Goal: Information Seeking & Learning: Learn about a topic

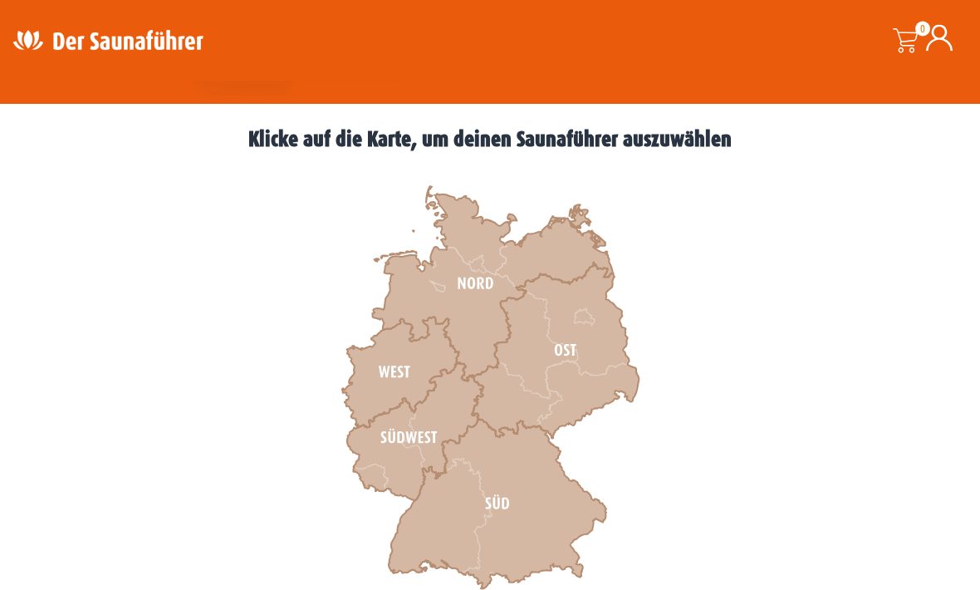
scroll to position [426, 0]
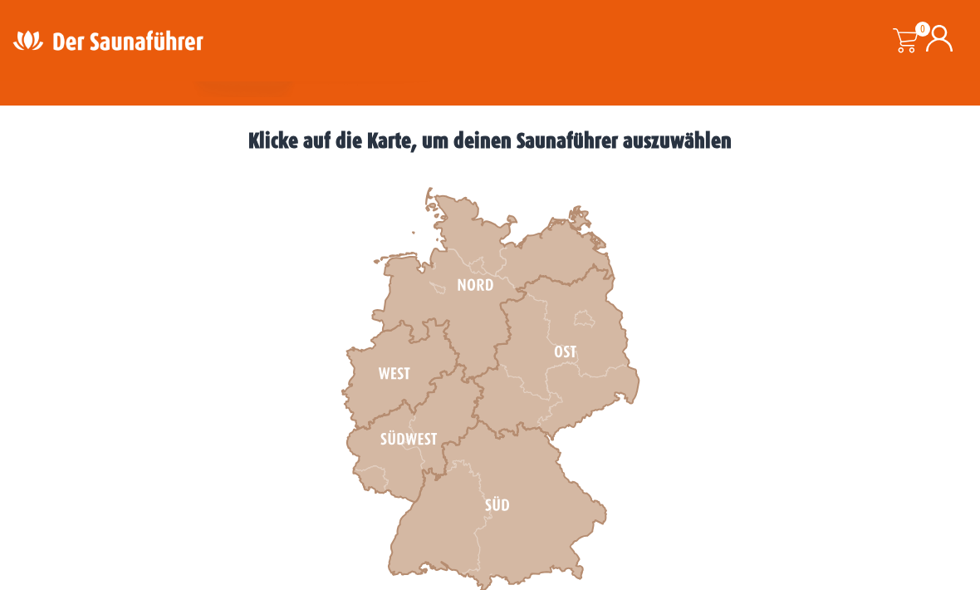
click at [395, 370] on icon at bounding box center [400, 374] width 117 height 110
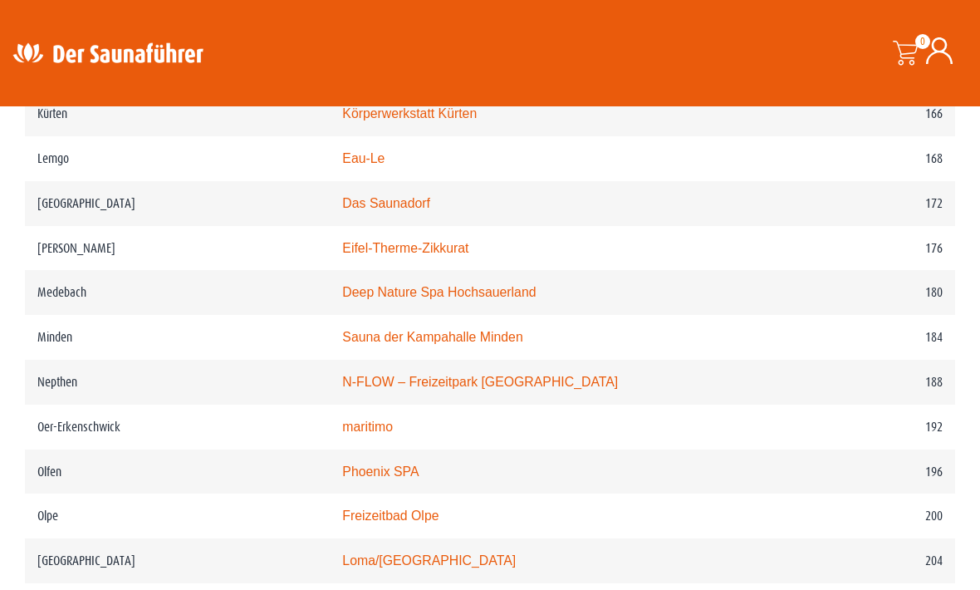
scroll to position [2526, 0]
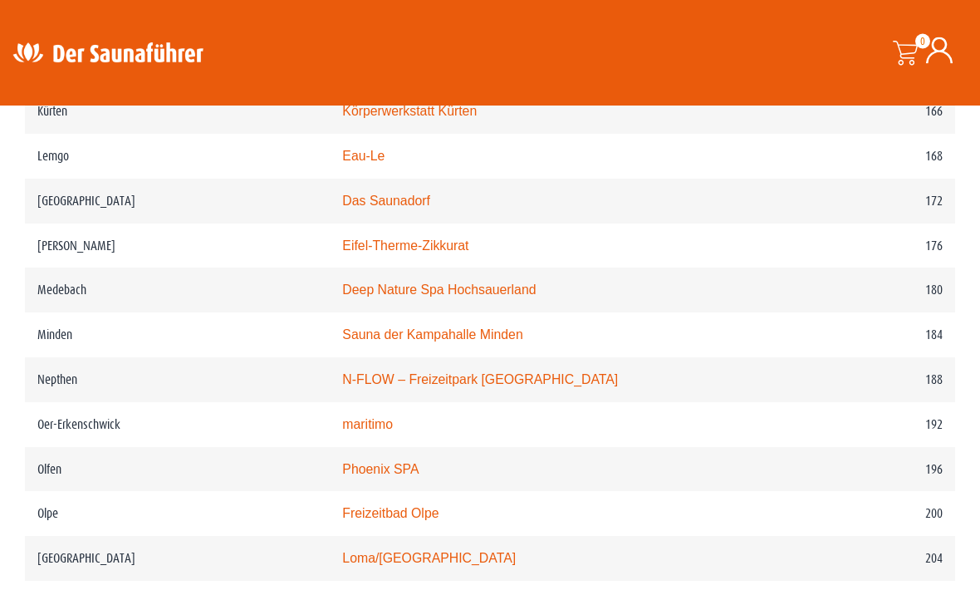
click at [375, 431] on link "maritimo" at bounding box center [367, 425] width 51 height 14
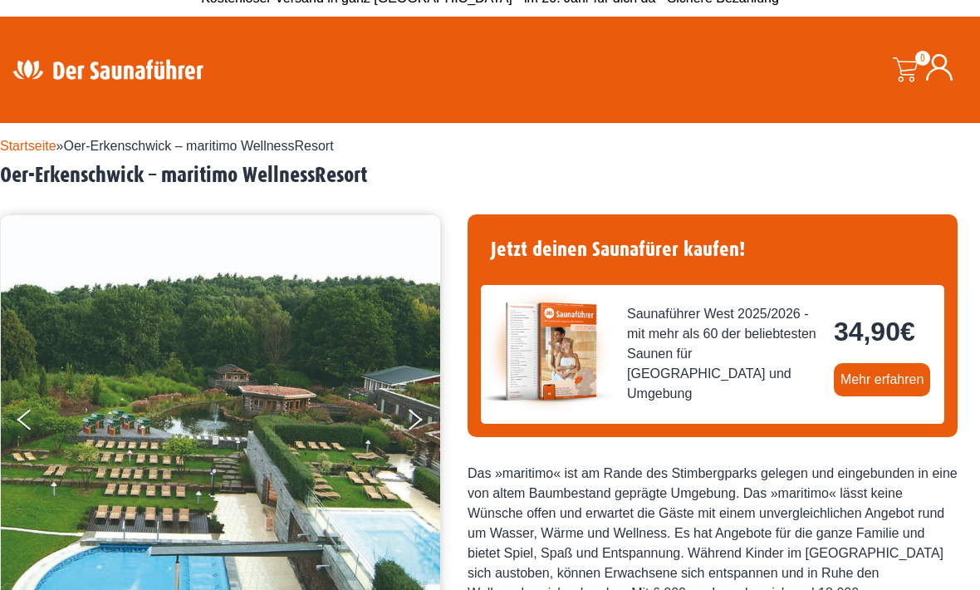
scroll to position [41, 0]
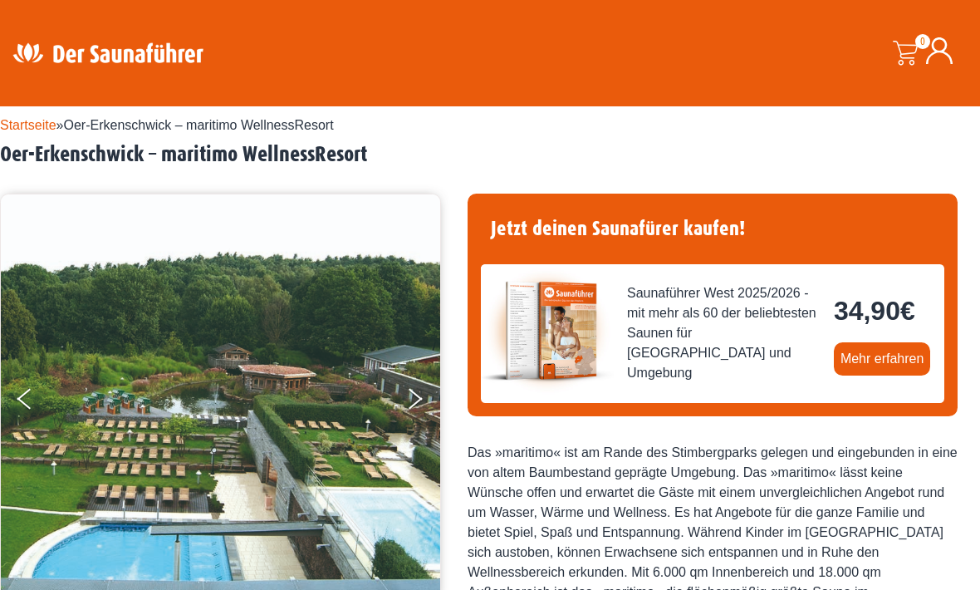
click at [882, 359] on link "Mehr erfahren" at bounding box center [882, 358] width 97 height 33
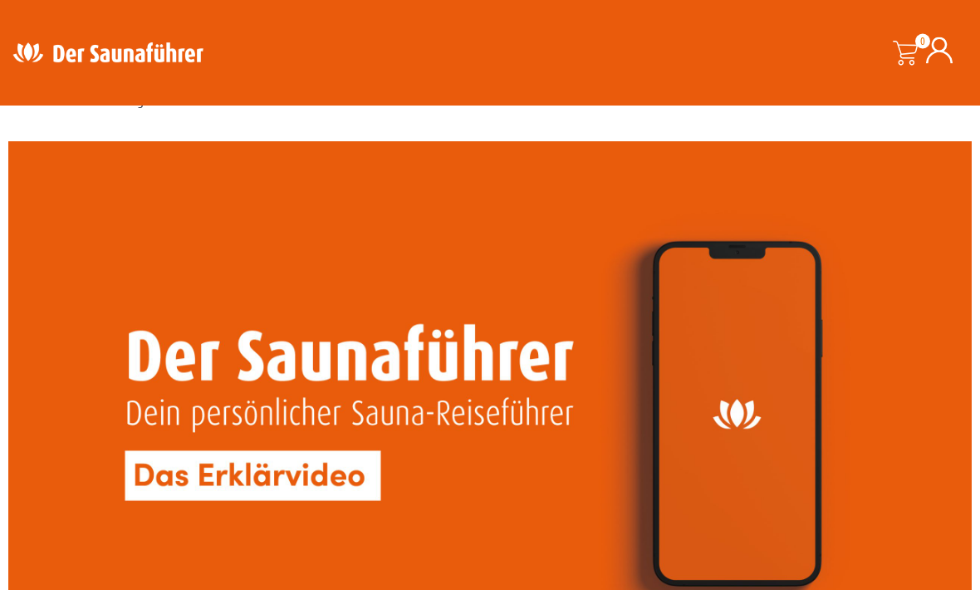
scroll to position [1345, 0]
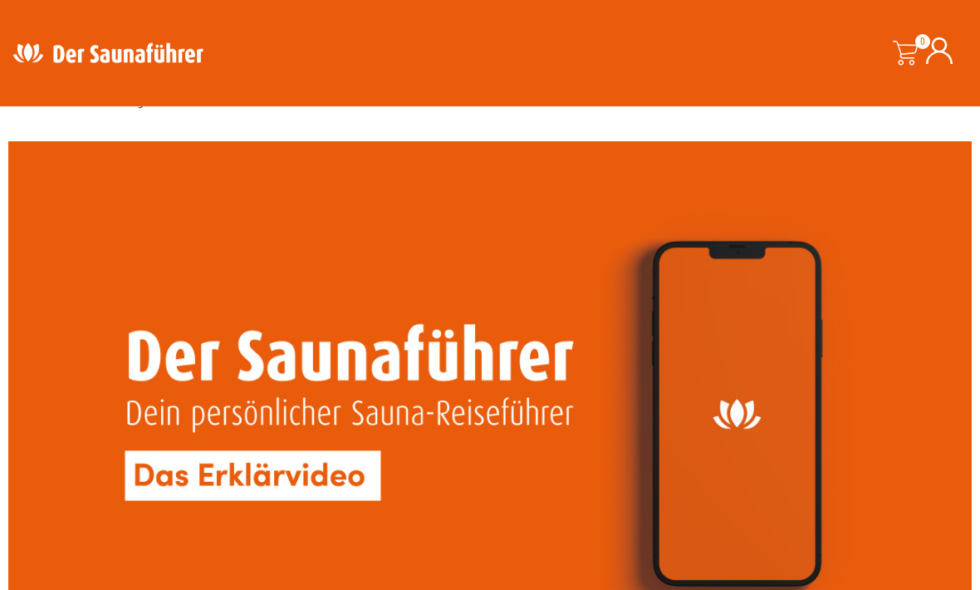
click at [486, 410] on video at bounding box center [490, 412] width 964 height 543
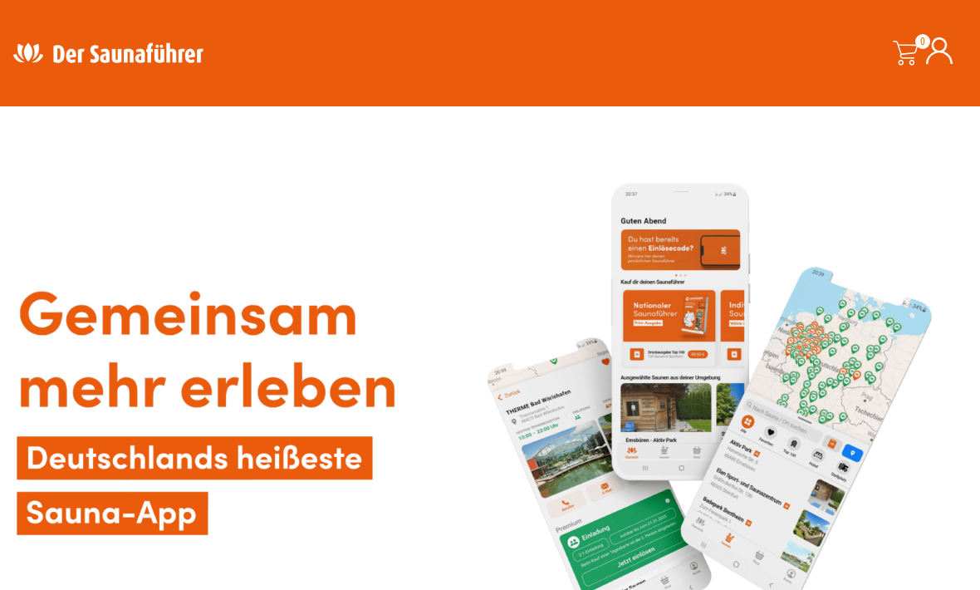
scroll to position [0, 0]
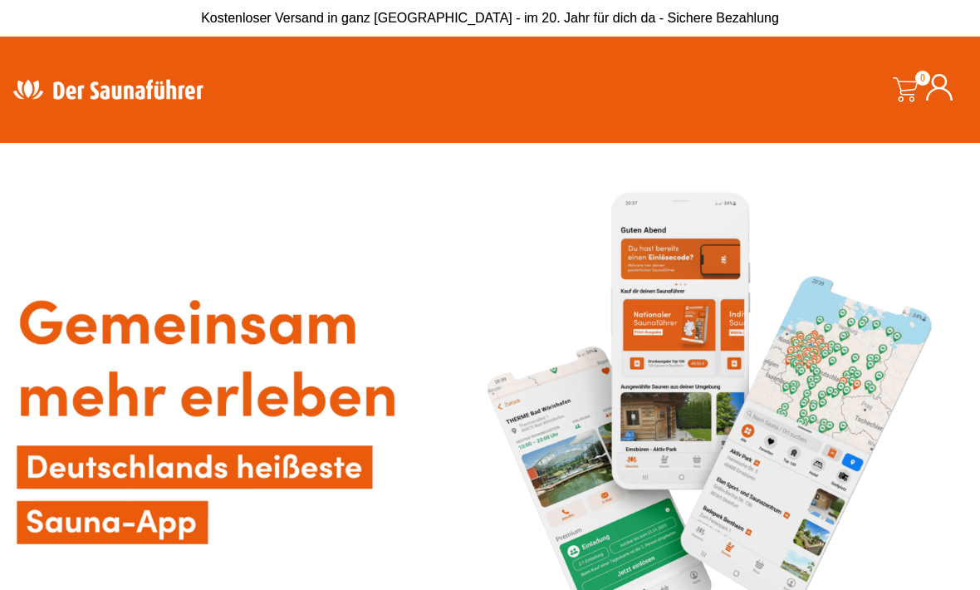
click at [705, 335] on img at bounding box center [490, 420] width 964 height 538
